Goal: Information Seeking & Learning: Learn about a topic

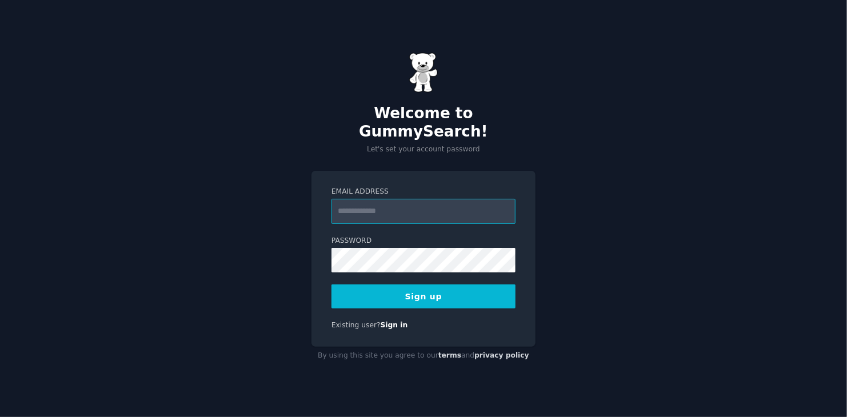
paste input "**********"
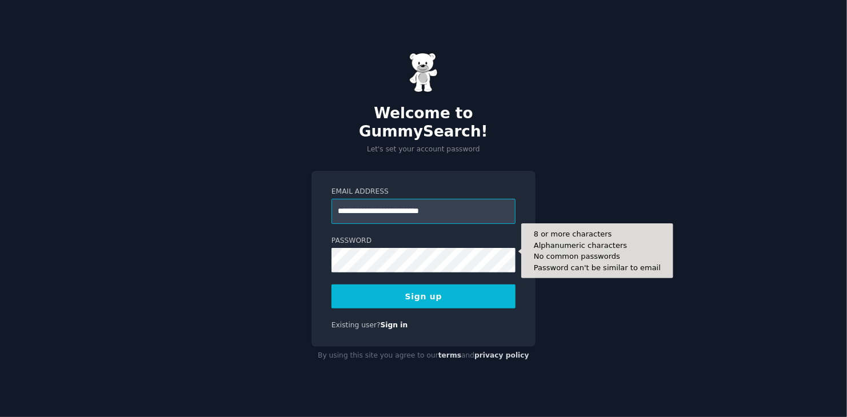
type input "**********"
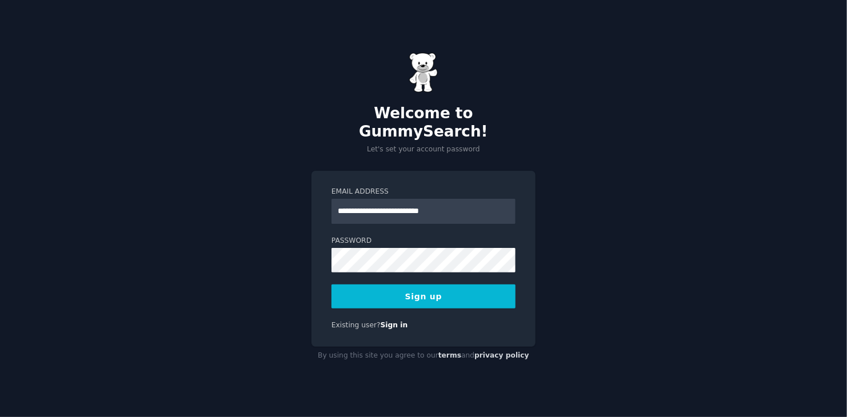
click at [439, 285] on button "Sign up" at bounding box center [424, 297] width 184 height 24
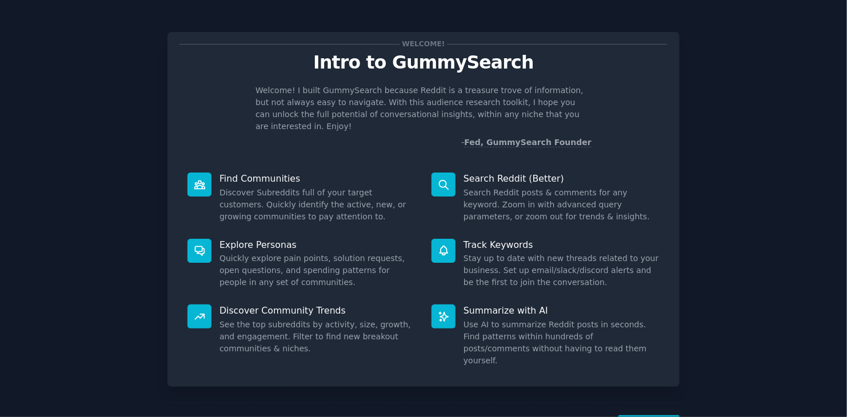
scroll to position [30, 0]
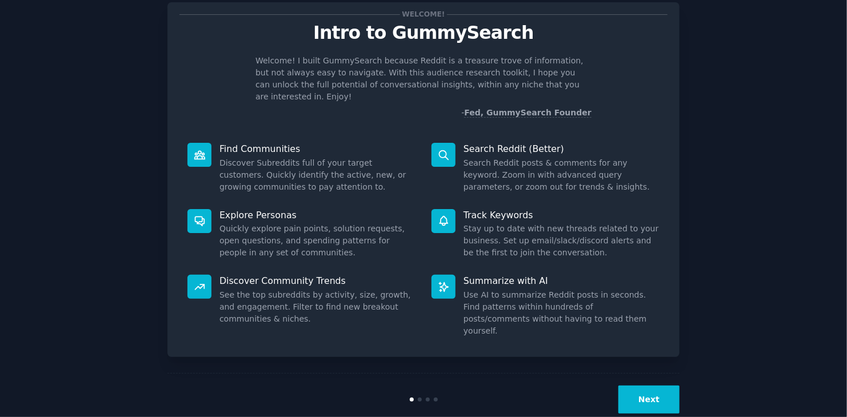
click at [649, 386] on button "Next" at bounding box center [649, 400] width 61 height 28
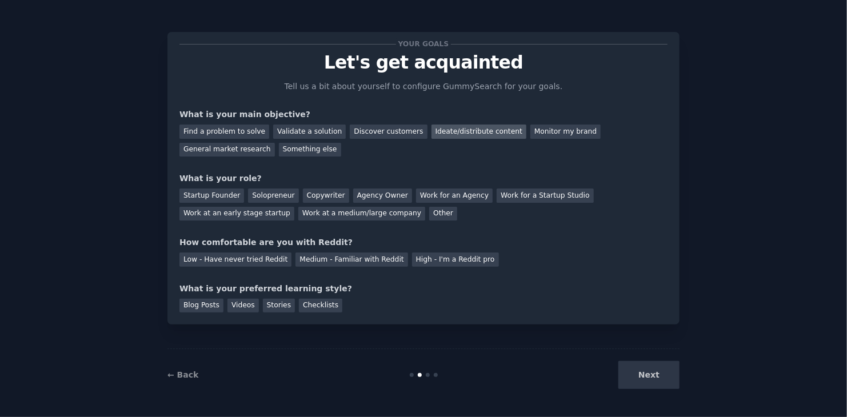
click at [452, 137] on div "Ideate/distribute content" at bounding box center [479, 132] width 95 height 14
click at [531, 130] on div "Monitor my brand" at bounding box center [566, 132] width 70 height 14
click at [441, 130] on div "Ideate/distribute content" at bounding box center [479, 132] width 95 height 14
click at [324, 190] on div "Copywriter" at bounding box center [326, 196] width 46 height 14
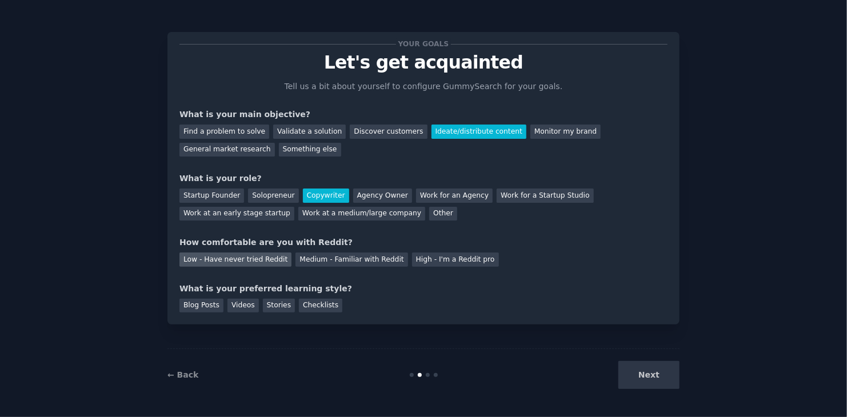
click at [217, 265] on div "Low - Have never tried Reddit" at bounding box center [236, 260] width 112 height 14
click at [198, 308] on div "Blog Posts" at bounding box center [202, 306] width 44 height 14
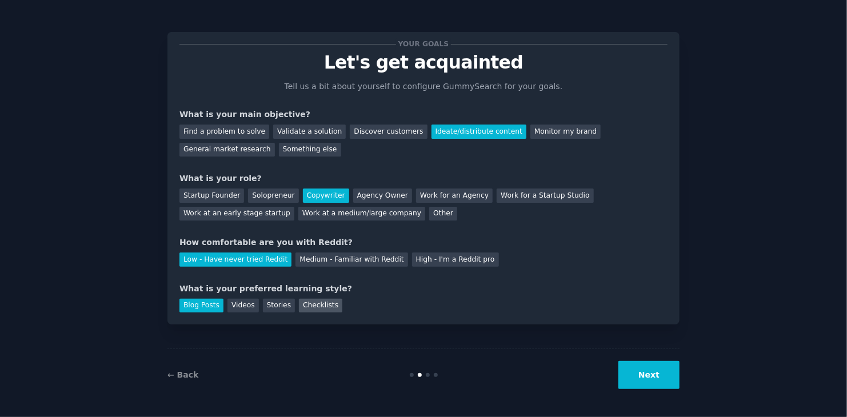
click at [322, 305] on div "Checklists" at bounding box center [320, 306] width 43 height 14
click at [642, 364] on button "Next" at bounding box center [649, 375] width 61 height 28
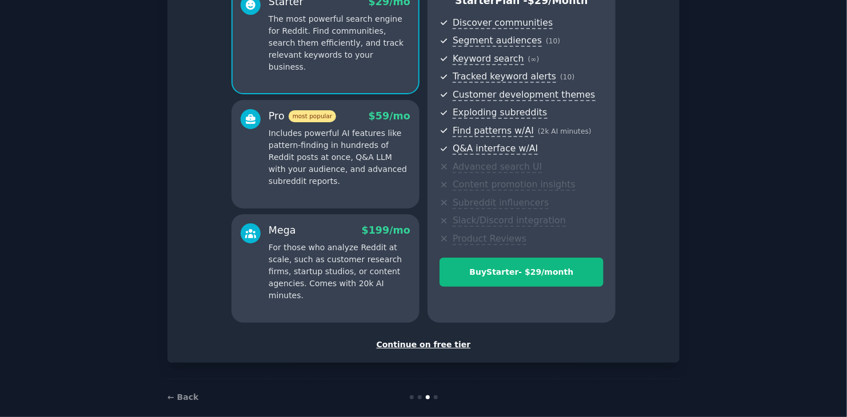
scroll to position [130, 0]
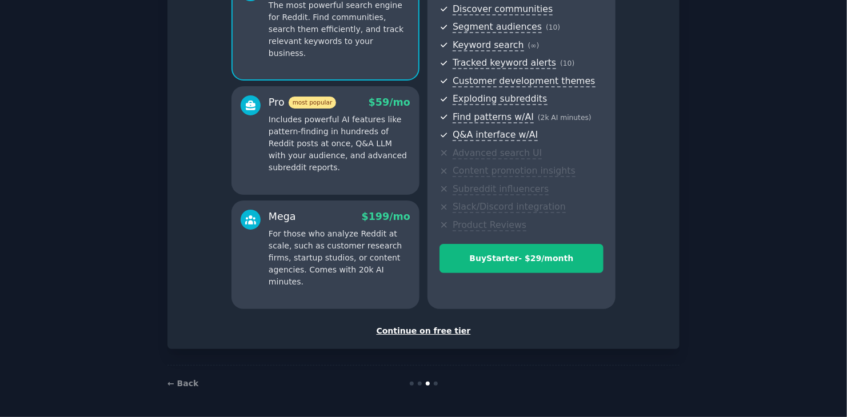
click at [440, 335] on div "Continue on free tier" at bounding box center [424, 331] width 488 height 12
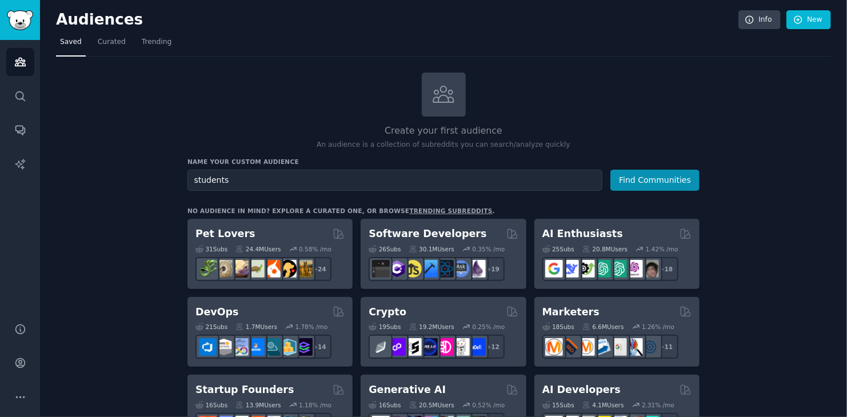
click at [193, 180] on input "students" at bounding box center [395, 180] width 415 height 21
type input "nursing students"
click at [655, 182] on button "Find Communities" at bounding box center [655, 180] width 89 height 21
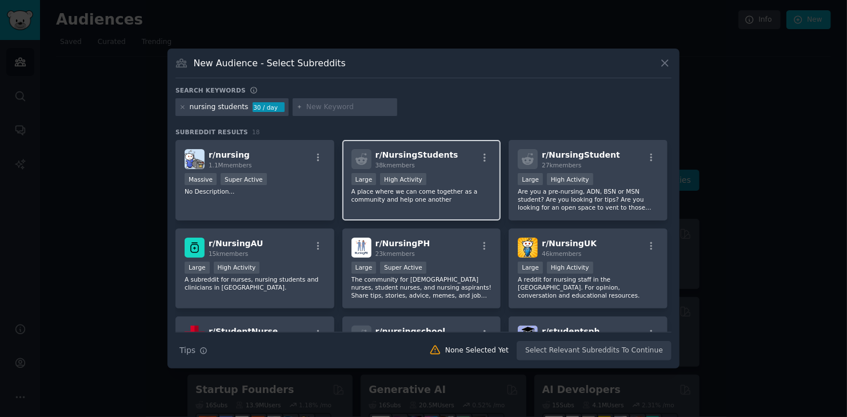
click at [471, 188] on p "A place where we can come together as a community and help one another" at bounding box center [422, 196] width 141 height 16
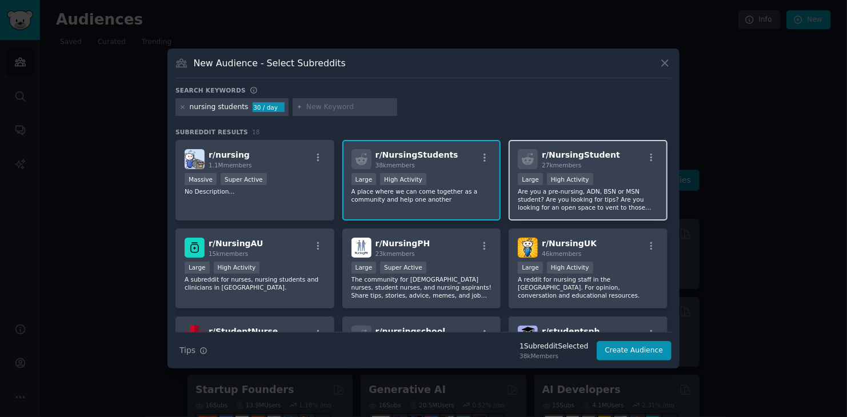
click at [648, 180] on div "10,000 - 100,000 members Large High Activity" at bounding box center [588, 180] width 141 height 14
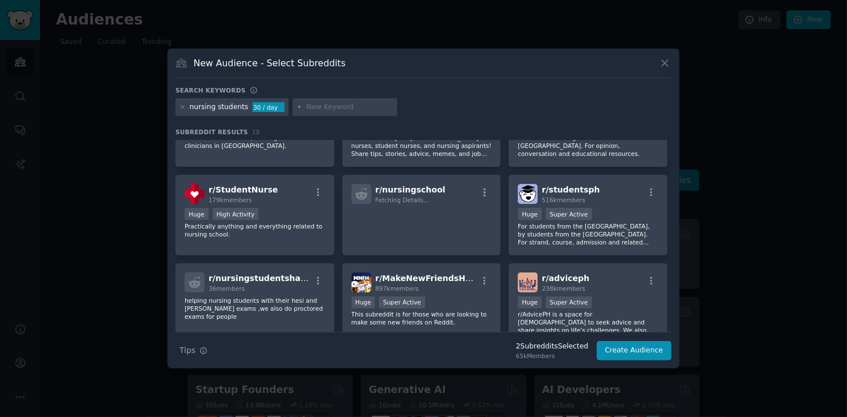
scroll to position [142, 0]
click at [281, 233] on p "Practically anything and everything related to nursing school." at bounding box center [255, 230] width 141 height 16
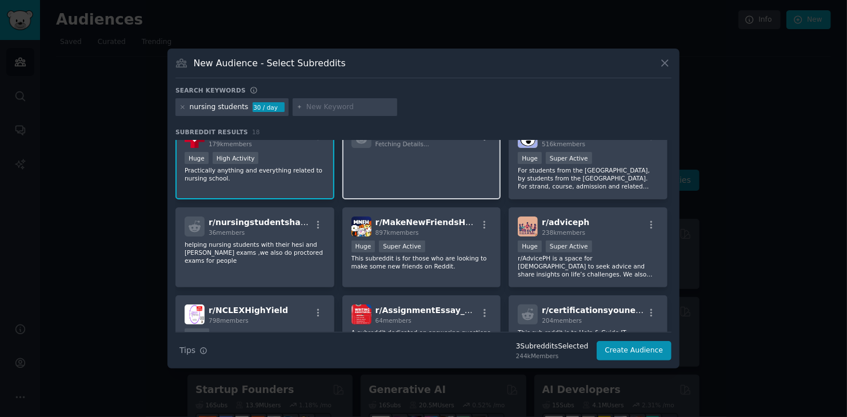
scroll to position [201, 0]
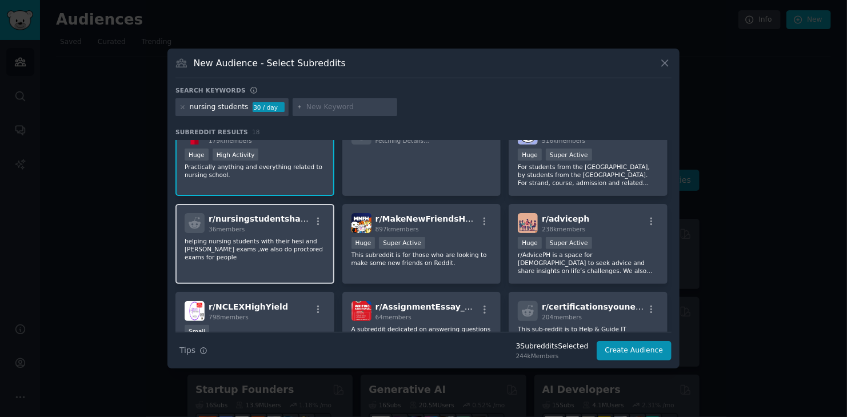
click at [292, 260] on div "r/ nursingstudentshaven 36 members helping nursing students with their hesi and…" at bounding box center [255, 244] width 159 height 81
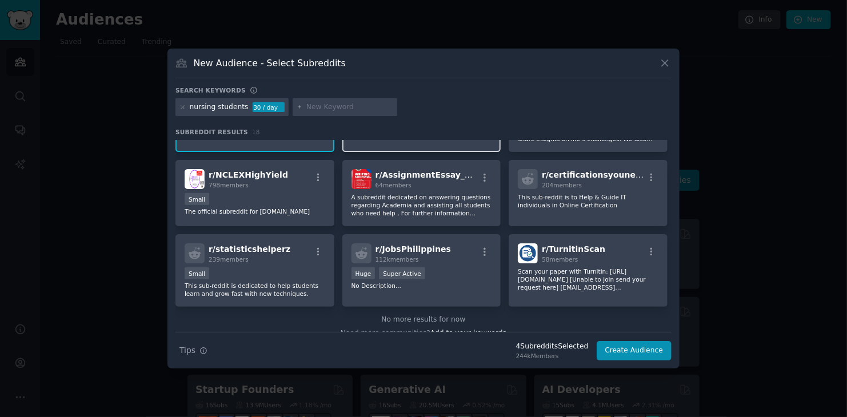
scroll to position [345, 0]
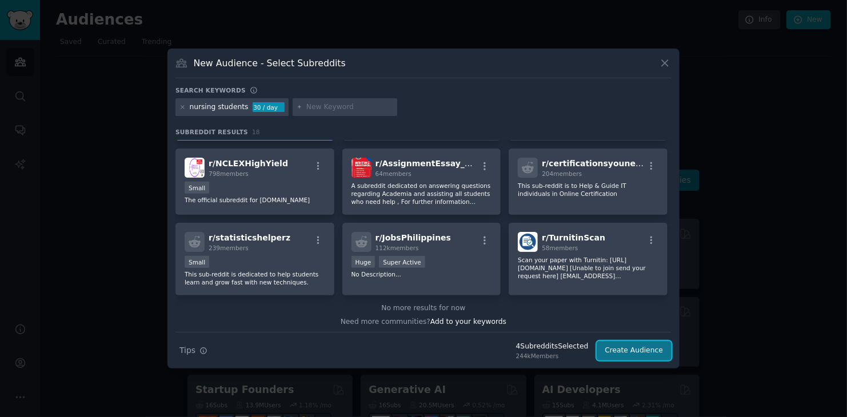
click at [651, 346] on button "Create Audience" at bounding box center [634, 350] width 75 height 19
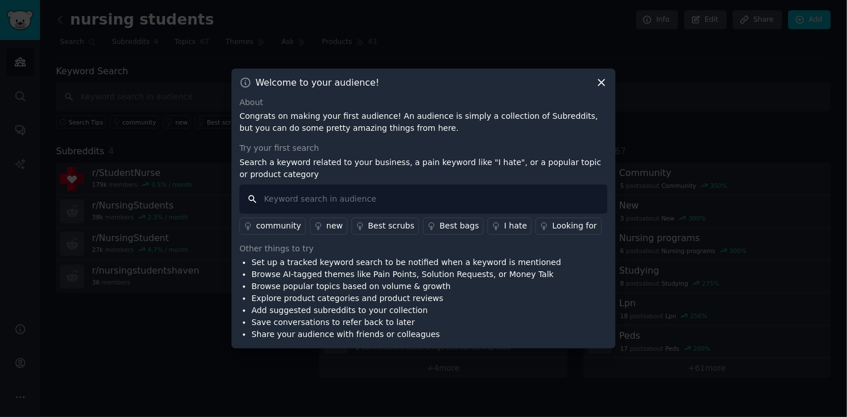
click at [305, 194] on input "text" at bounding box center [424, 199] width 368 height 29
type input "writing service"
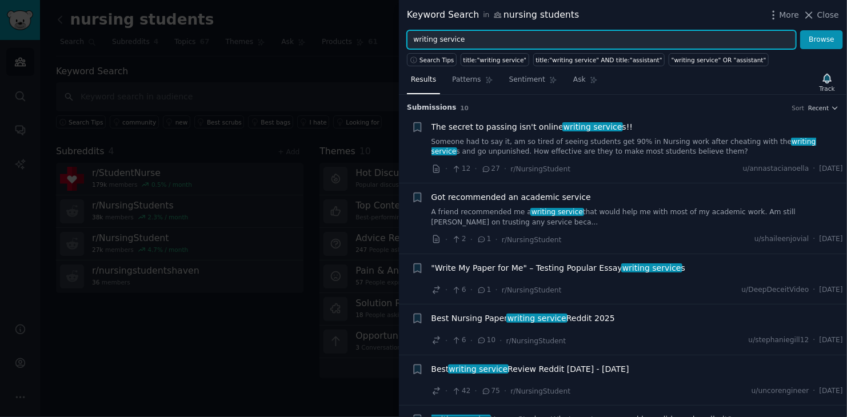
click at [445, 37] on input "writing service" at bounding box center [601, 39] width 389 height 19
type input "writing"
click at [801, 30] on button "Browse" at bounding box center [822, 39] width 43 height 19
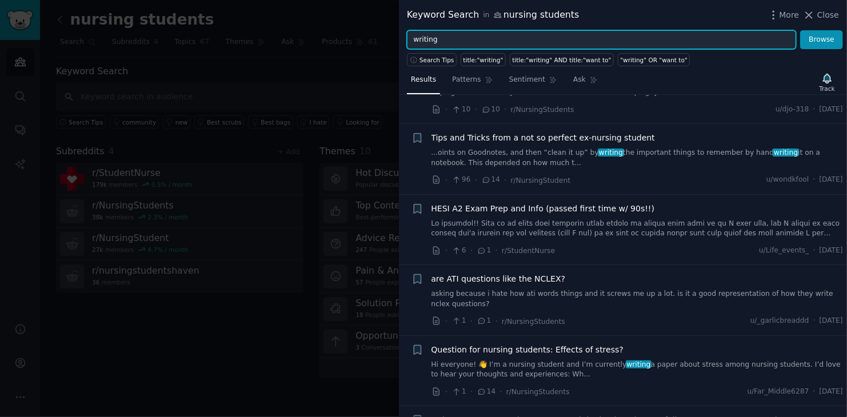
scroll to position [225, 0]
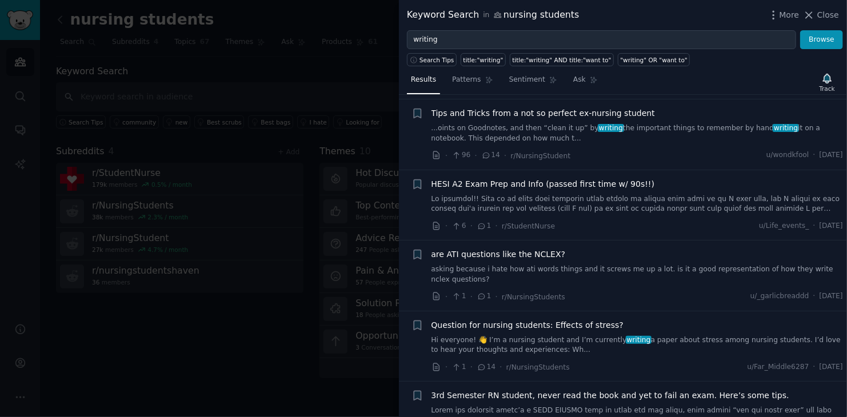
click at [567, 336] on link "Hi everyone! 👋 I’m a nursing student and I’m currently writing a paper about st…" at bounding box center [638, 346] width 412 height 20
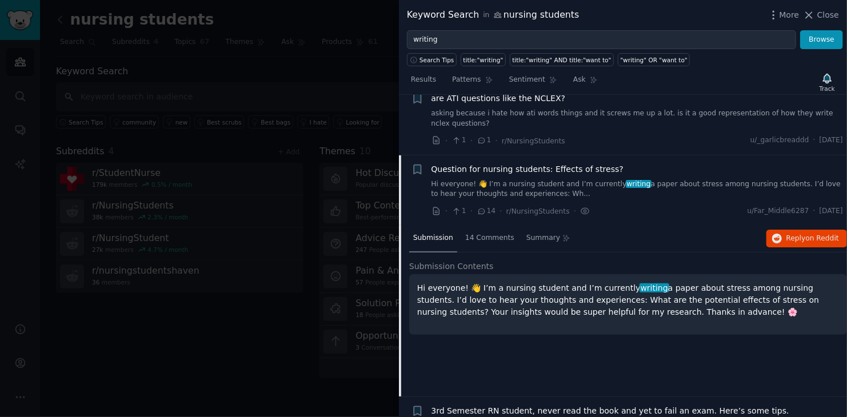
scroll to position [431, 0]
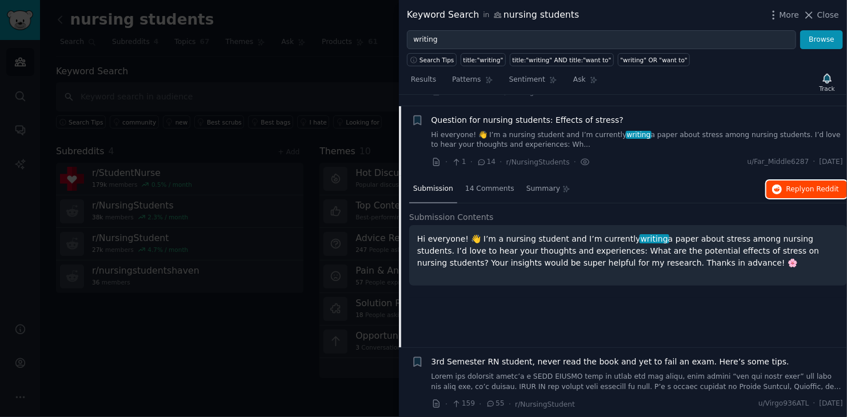
click at [822, 185] on span "on Reddit" at bounding box center [822, 189] width 33 height 8
